Goal: Navigation & Orientation: Find specific page/section

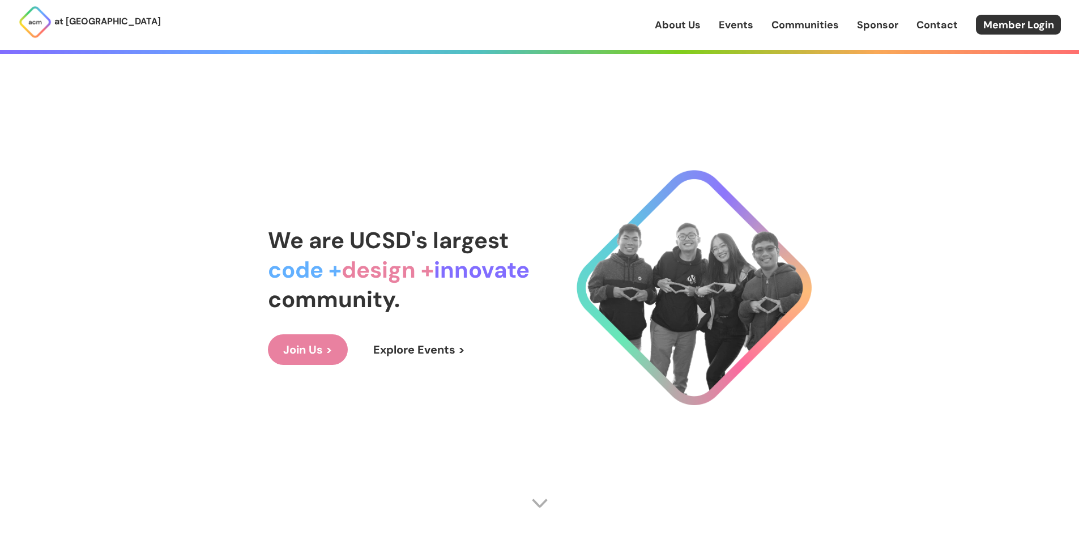
click at [318, 347] on link "Join Us >" at bounding box center [308, 349] width 80 height 31
click at [788, 29] on link "Communities" at bounding box center [805, 25] width 67 height 15
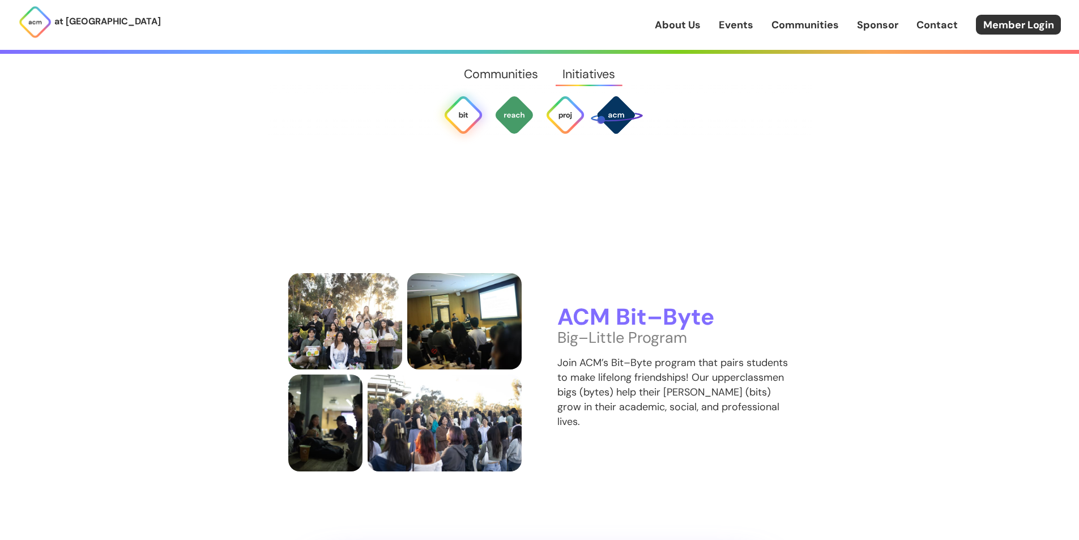
scroll to position [2466, 0]
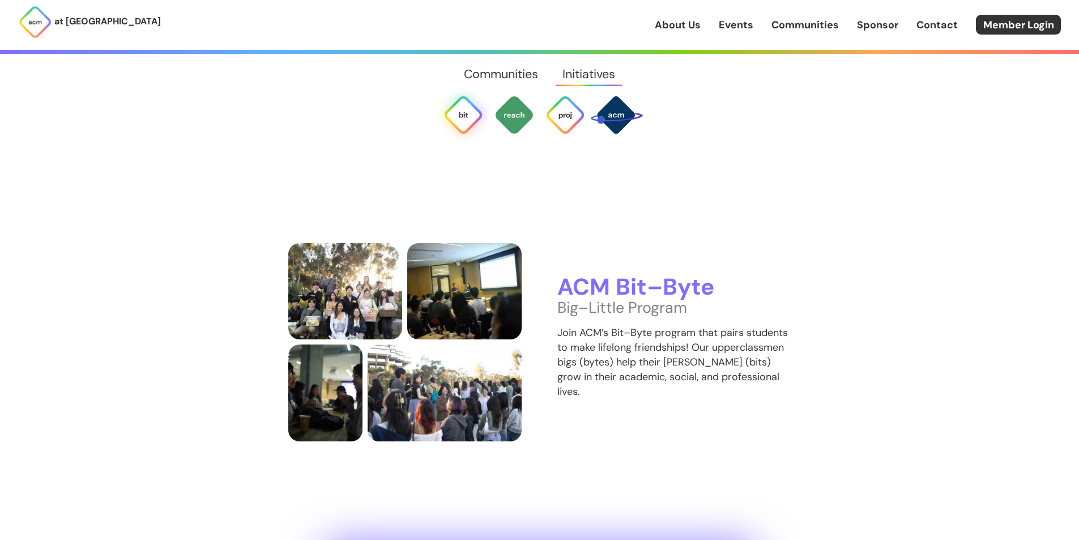
click at [680, 23] on link "About Us" at bounding box center [678, 25] width 46 height 15
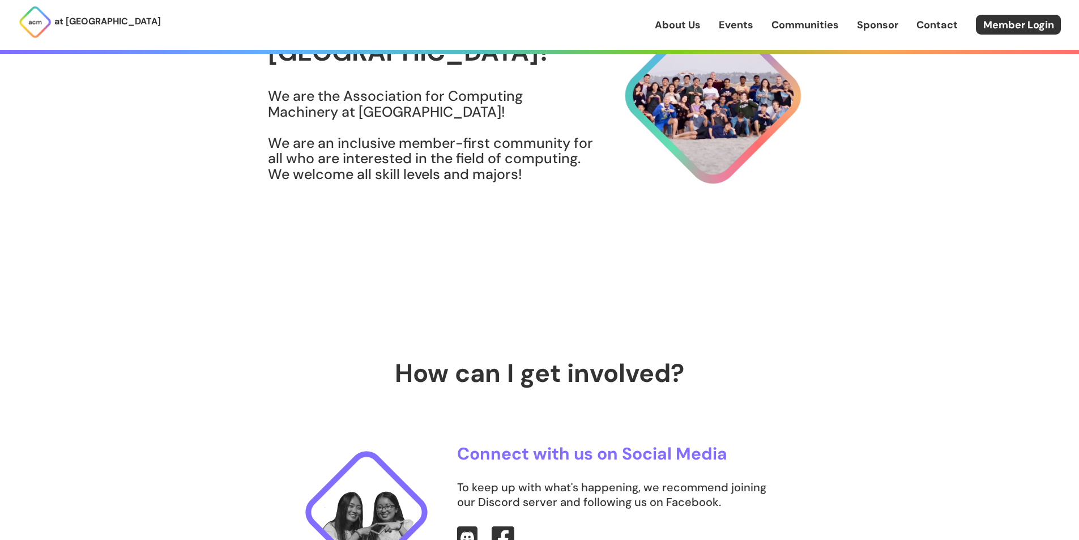
click at [746, 24] on link "Events" at bounding box center [736, 25] width 35 height 15
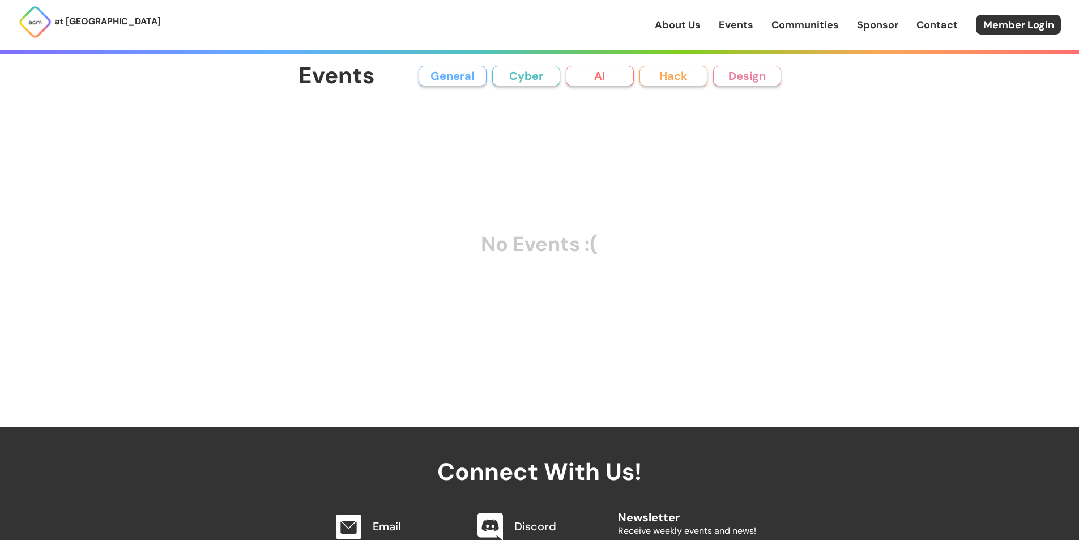
click at [452, 78] on button "General" at bounding box center [453, 76] width 68 height 20
click at [527, 80] on button "Cyber" at bounding box center [526, 76] width 68 height 20
click at [605, 74] on button "AI" at bounding box center [600, 76] width 68 height 20
click at [738, 100] on div "Events General Cyber AI Hack Design All General AI Cyber Hack Design No Events …" at bounding box center [540, 221] width 483 height 316
click at [747, 78] on button "Design" at bounding box center [747, 76] width 68 height 20
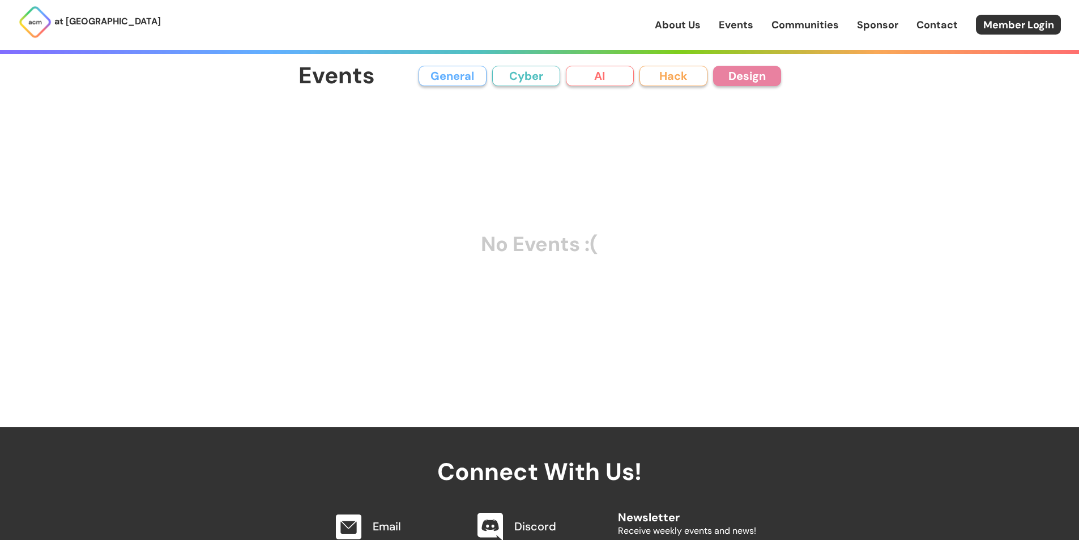
click at [793, 35] on div "About Us Events Communities Sponsor Contact Member Login" at bounding box center [867, 25] width 424 height 20
click at [808, 24] on link "Communities" at bounding box center [805, 25] width 67 height 15
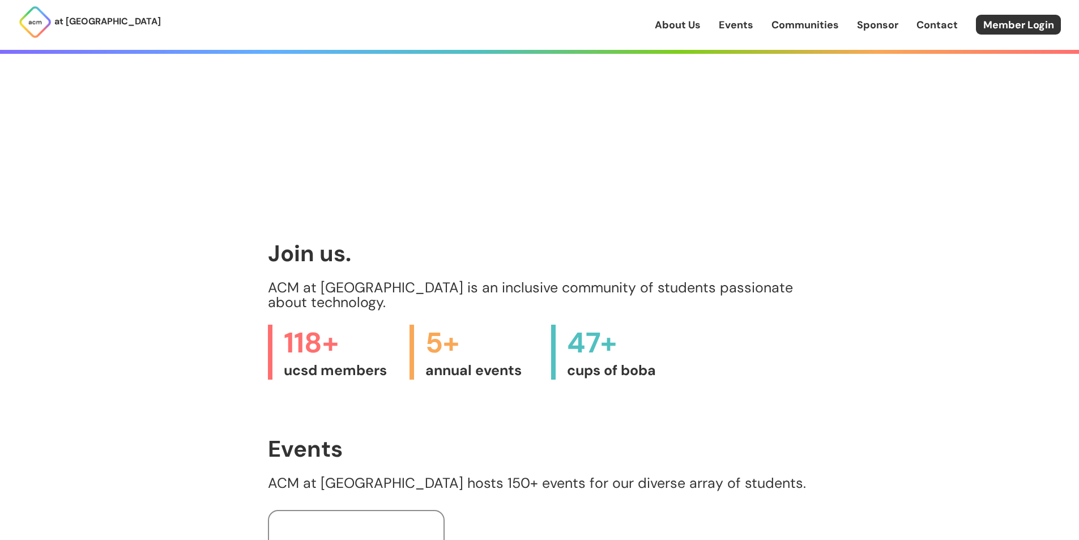
scroll to position [136, 0]
